Goal: Task Accomplishment & Management: Manage account settings

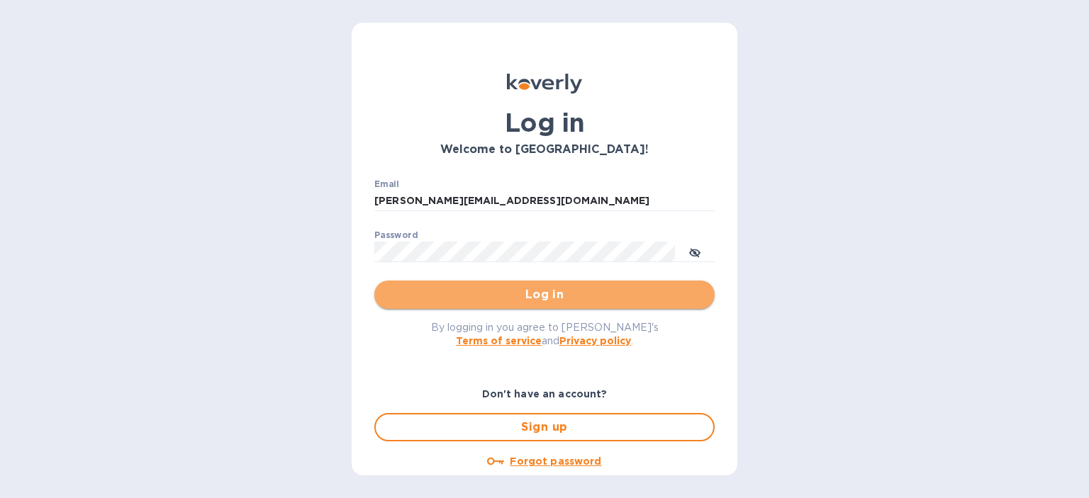
click at [544, 303] on span "Log in" at bounding box center [545, 294] width 318 height 17
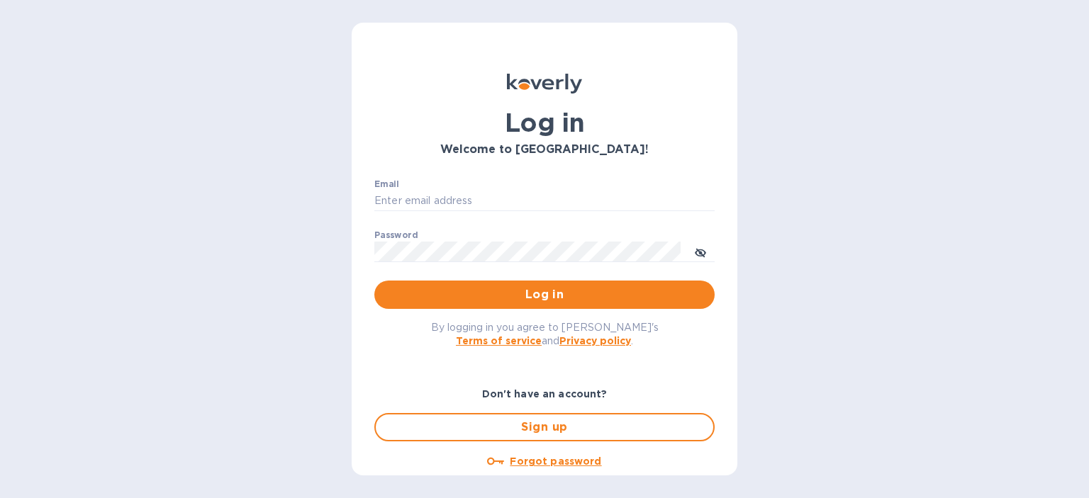
type input "[PERSON_NAME][EMAIL_ADDRESS][DOMAIN_NAME]"
drag, startPoint x: 453, startPoint y: 295, endPoint x: 441, endPoint y: 297, distance: 12.2
click at [441, 297] on span "Log in" at bounding box center [545, 294] width 318 height 17
